Goal: Task Accomplishment & Management: Manage account settings

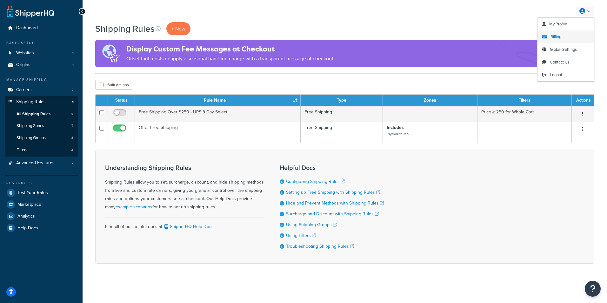
click at [566, 35] on link "Billing" at bounding box center [566, 36] width 57 height 13
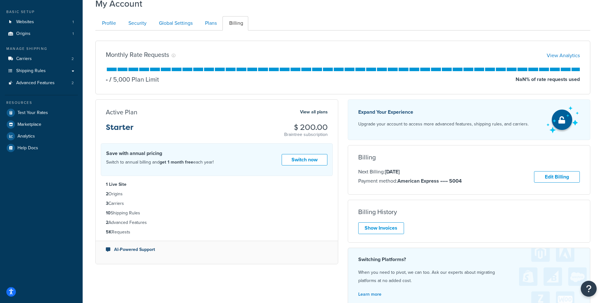
scroll to position [32, 0]
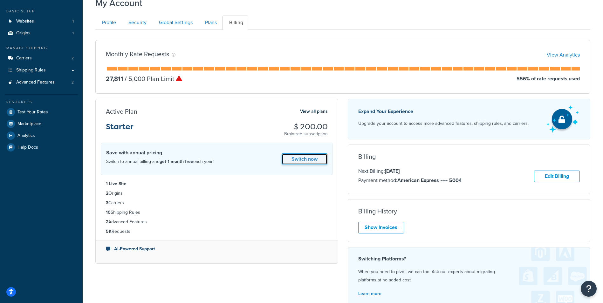
click at [305, 157] on link "Switch now" at bounding box center [304, 159] width 46 height 12
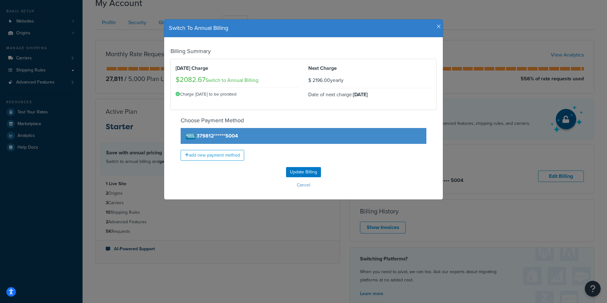
click at [438, 27] on icon "button" at bounding box center [439, 27] width 4 height 6
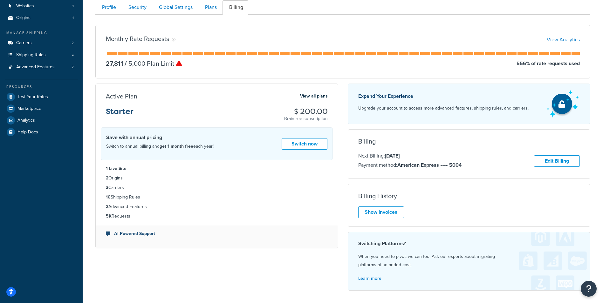
scroll to position [32, 0]
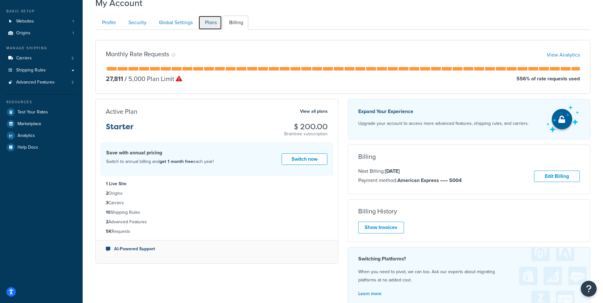
click at [210, 22] on link "Plans" at bounding box center [210, 23] width 24 height 14
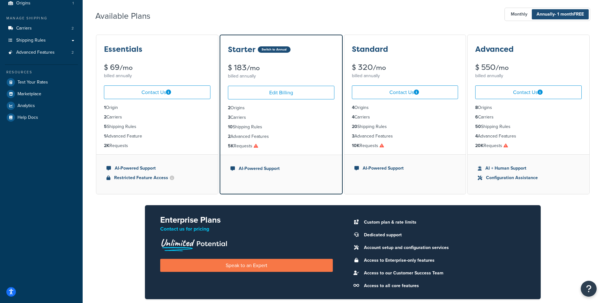
scroll to position [30, 0]
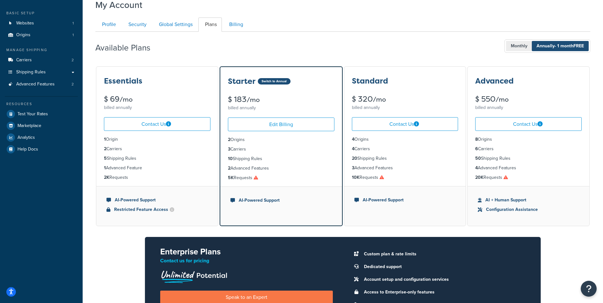
click at [515, 45] on span "Monthly" at bounding box center [519, 46] width 26 height 10
click at [161, 97] on div "$ 75 /mo" at bounding box center [157, 99] width 106 height 8
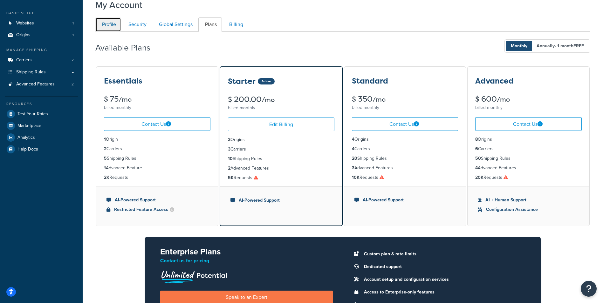
click at [108, 25] on link "Profile" at bounding box center [108, 24] width 26 height 14
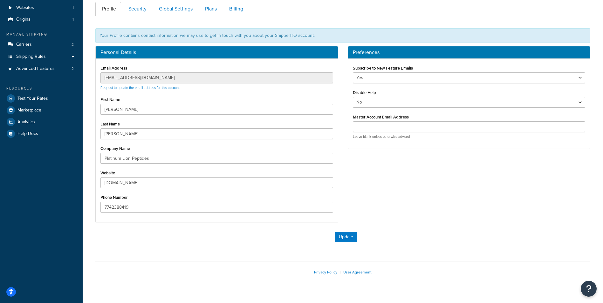
scroll to position [25, 0]
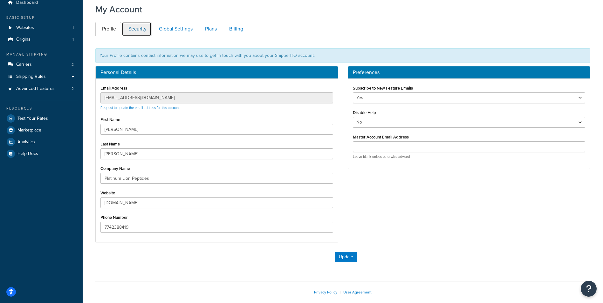
click at [138, 28] on link "Security" at bounding box center [137, 29] width 30 height 14
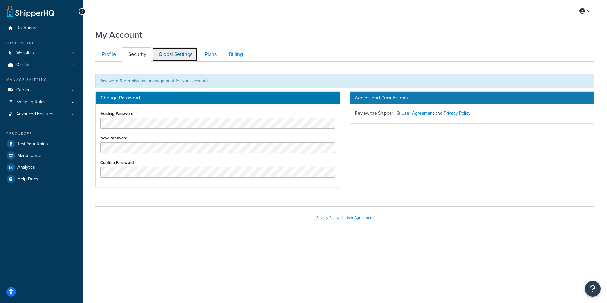
click at [172, 55] on link "Global Settings" at bounding box center [174, 54] width 45 height 14
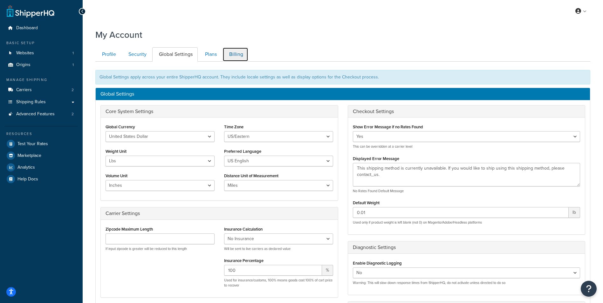
click at [236, 55] on link "Billing" at bounding box center [235, 54] width 26 height 14
